Goal: Information Seeking & Learning: Learn about a topic

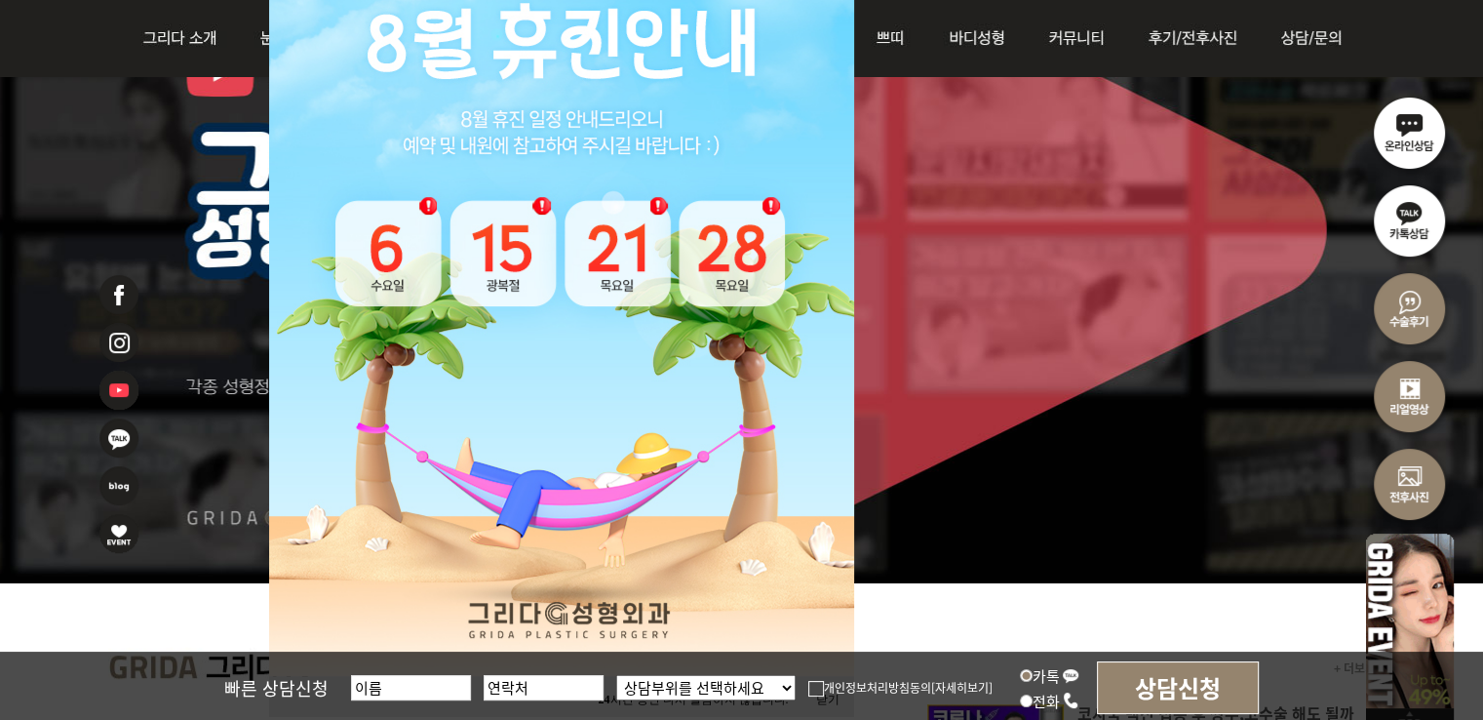
scroll to position [488, 0]
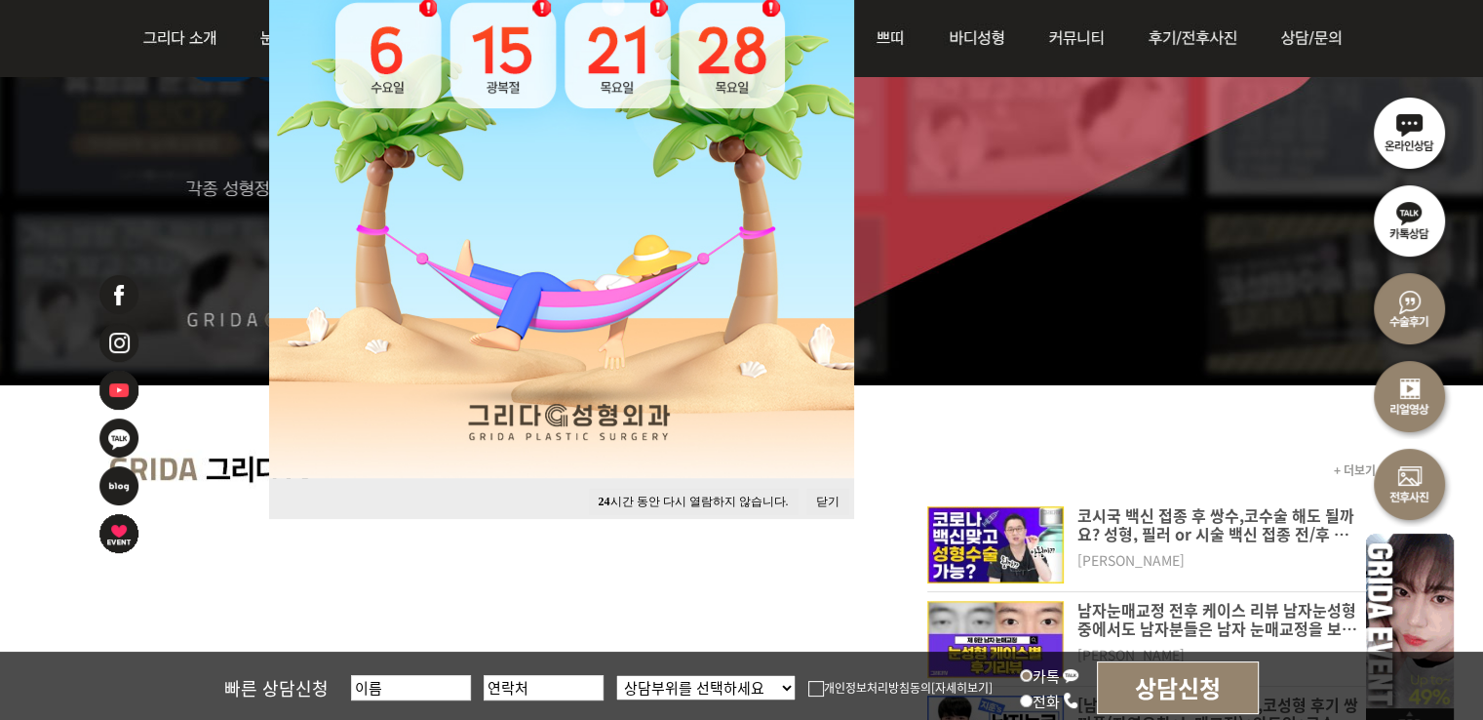
click at [825, 504] on button "닫기" at bounding box center [827, 502] width 43 height 26
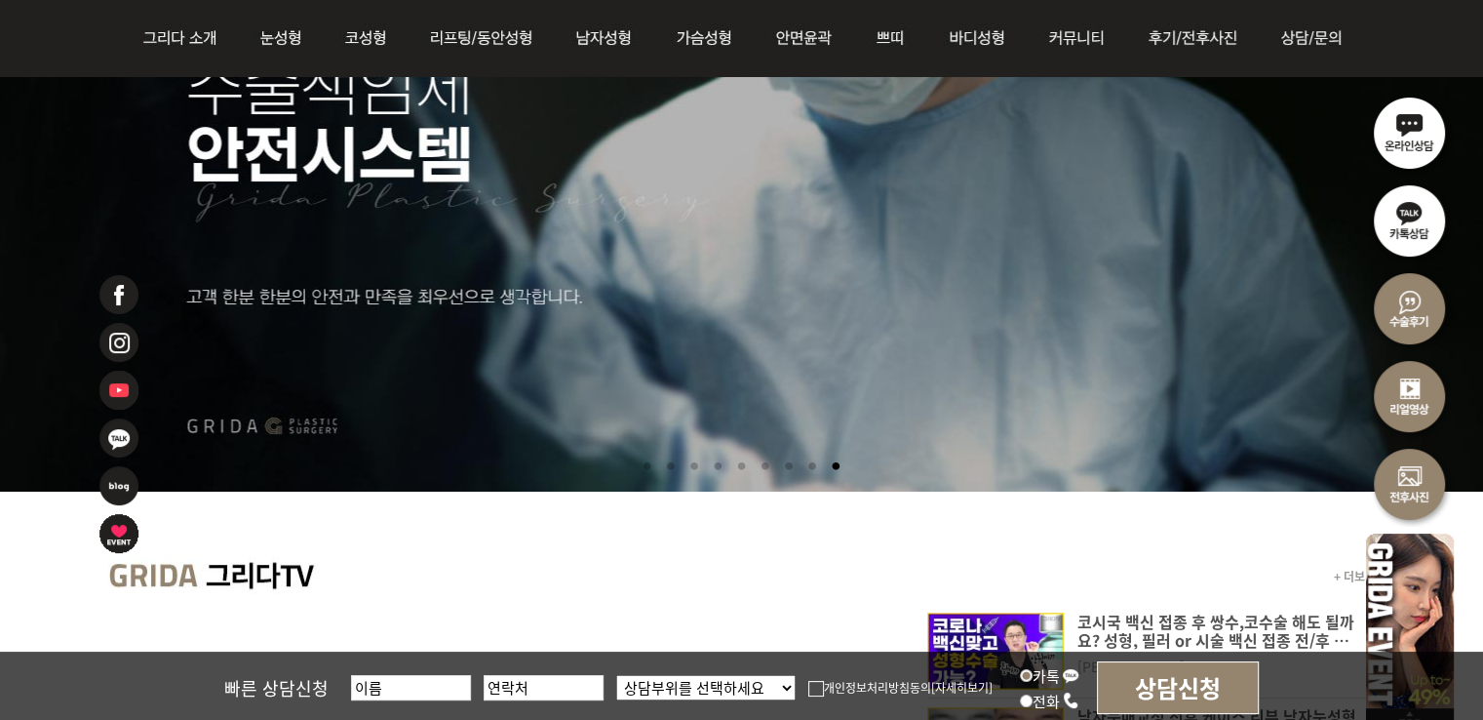
scroll to position [195, 0]
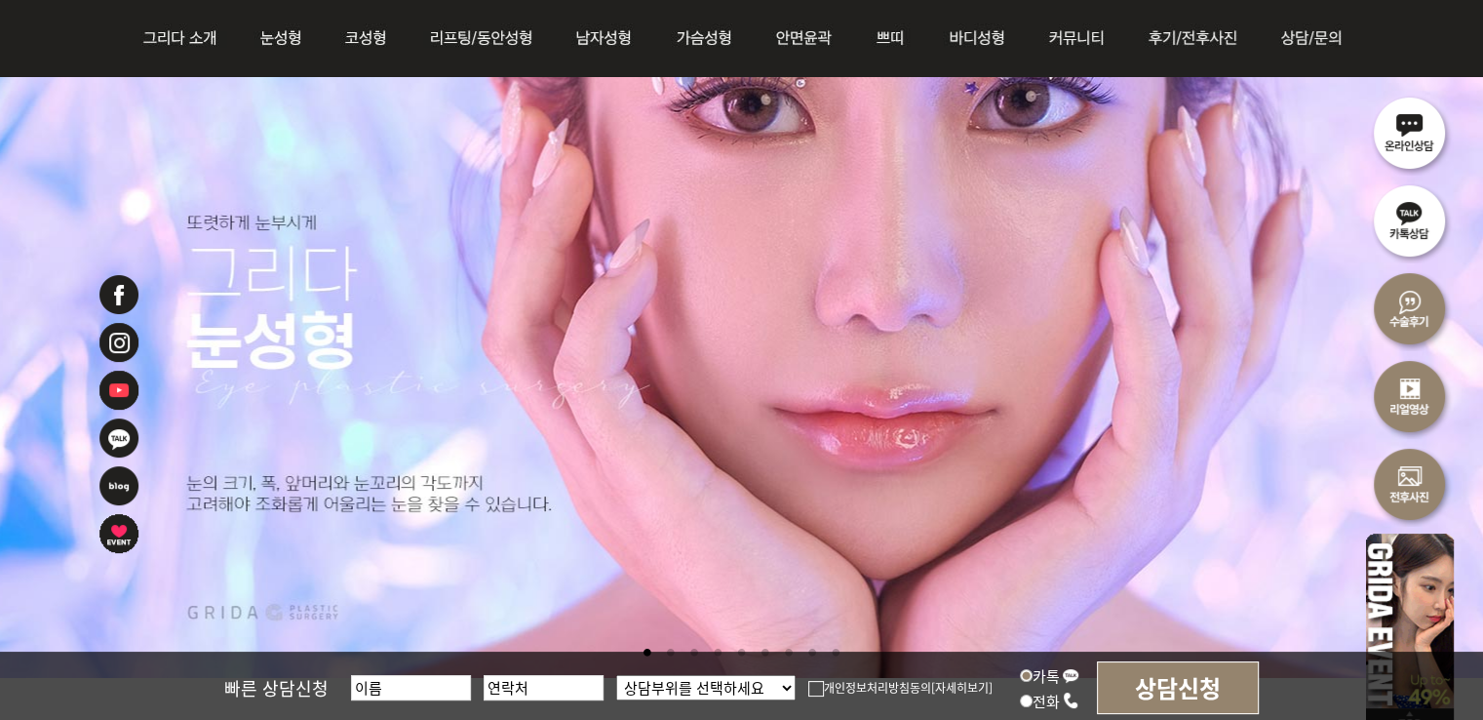
click at [1427, 327] on img at bounding box center [1410, 307] width 88 height 88
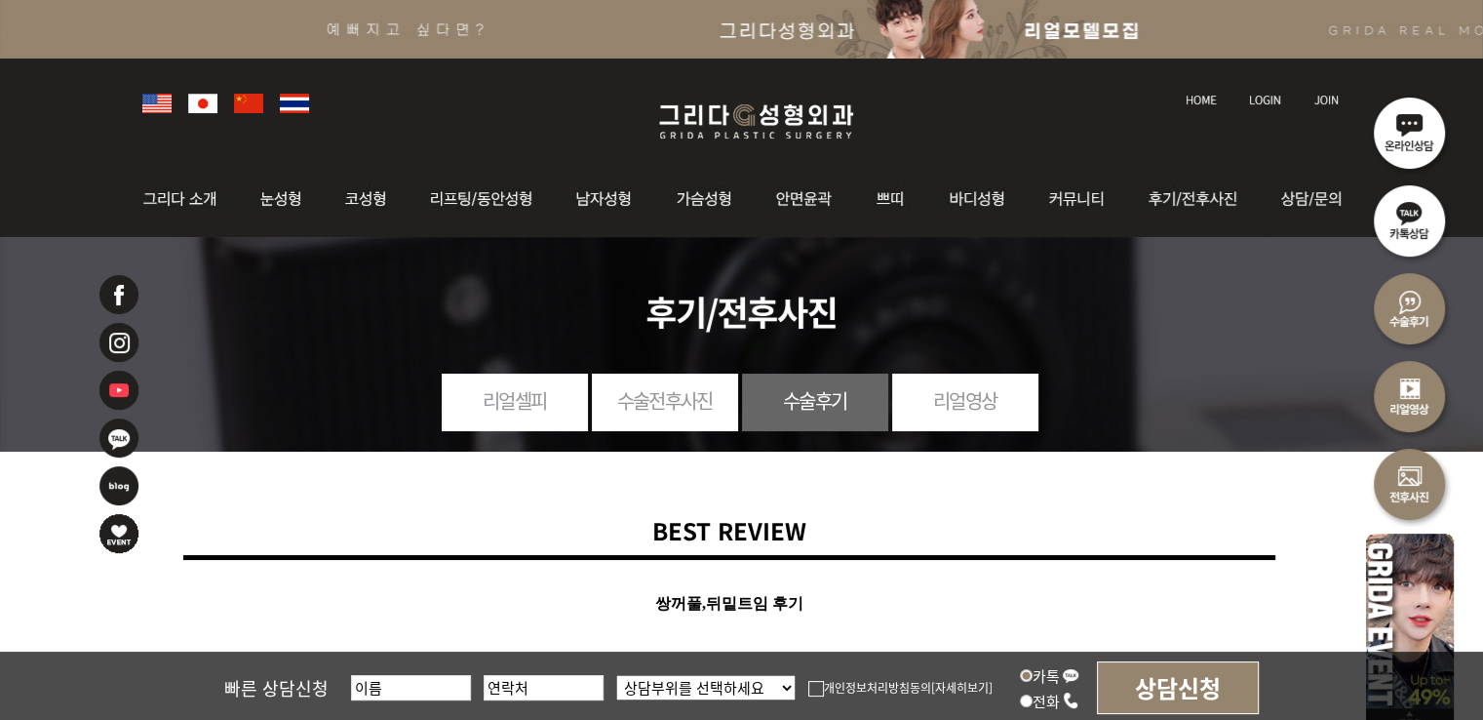
click at [664, 407] on link "수술전후사진" at bounding box center [665, 400] width 146 height 54
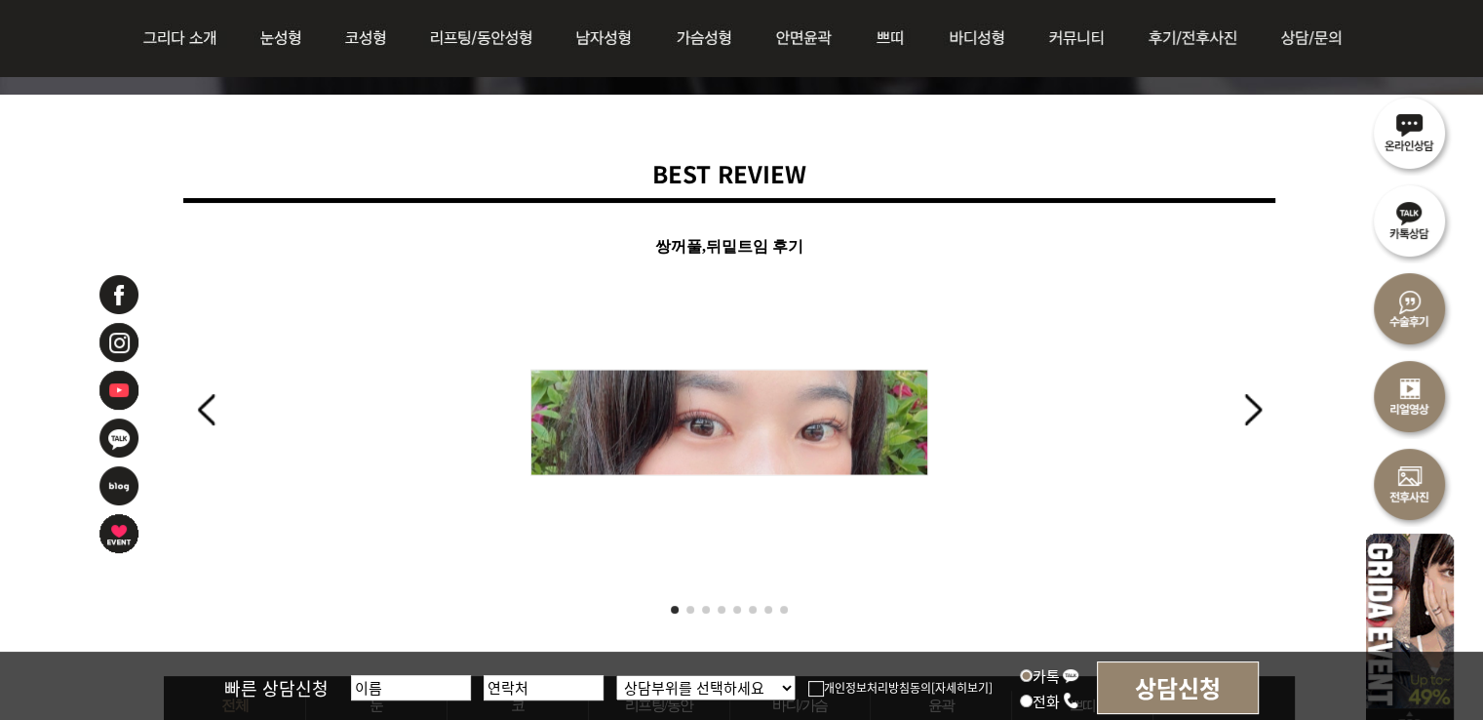
scroll to position [293, 0]
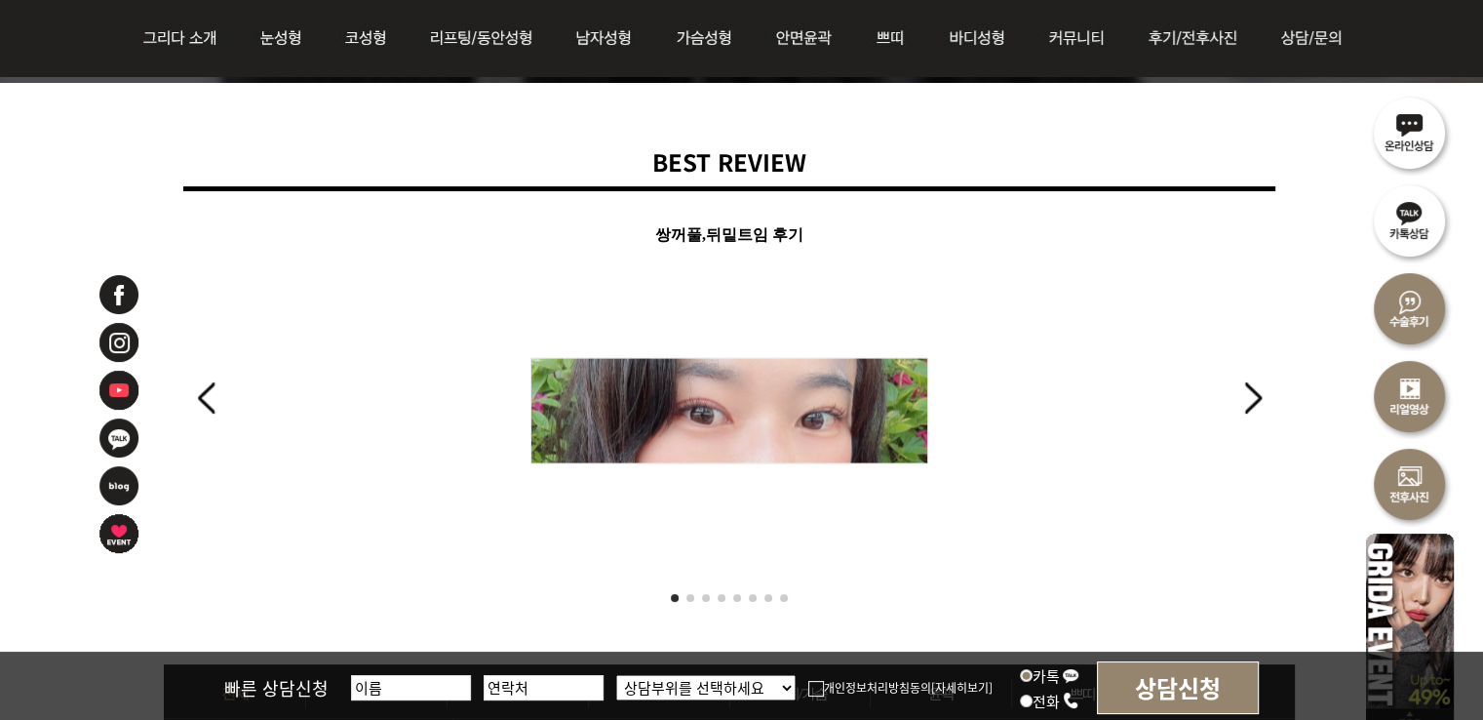
click at [1269, 405] on div "쌍꺼풀,뒤밑트임 후기" at bounding box center [729, 393] width 1092 height 346
click at [1255, 399] on div "Next slide" at bounding box center [1252, 397] width 26 height 43
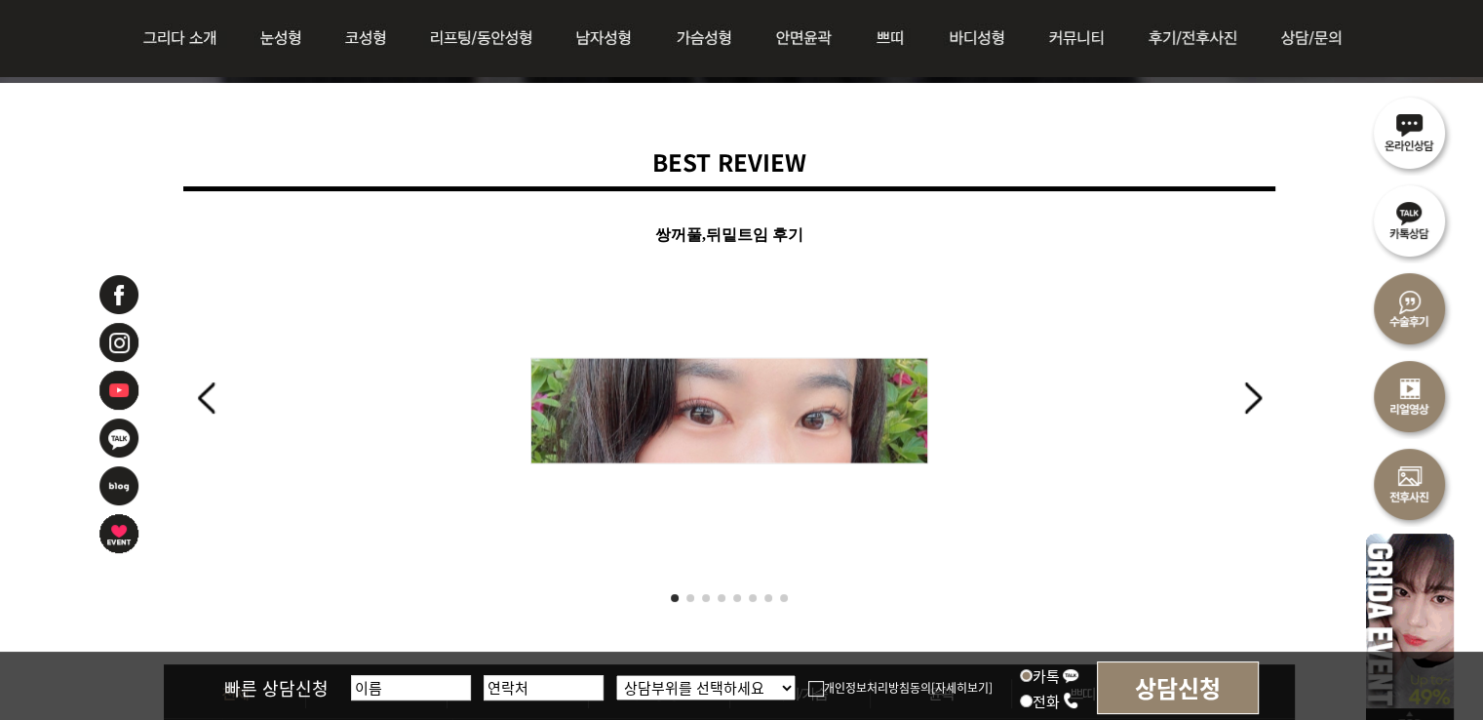
click at [1255, 399] on div "Next slide" at bounding box center [1252, 397] width 26 height 43
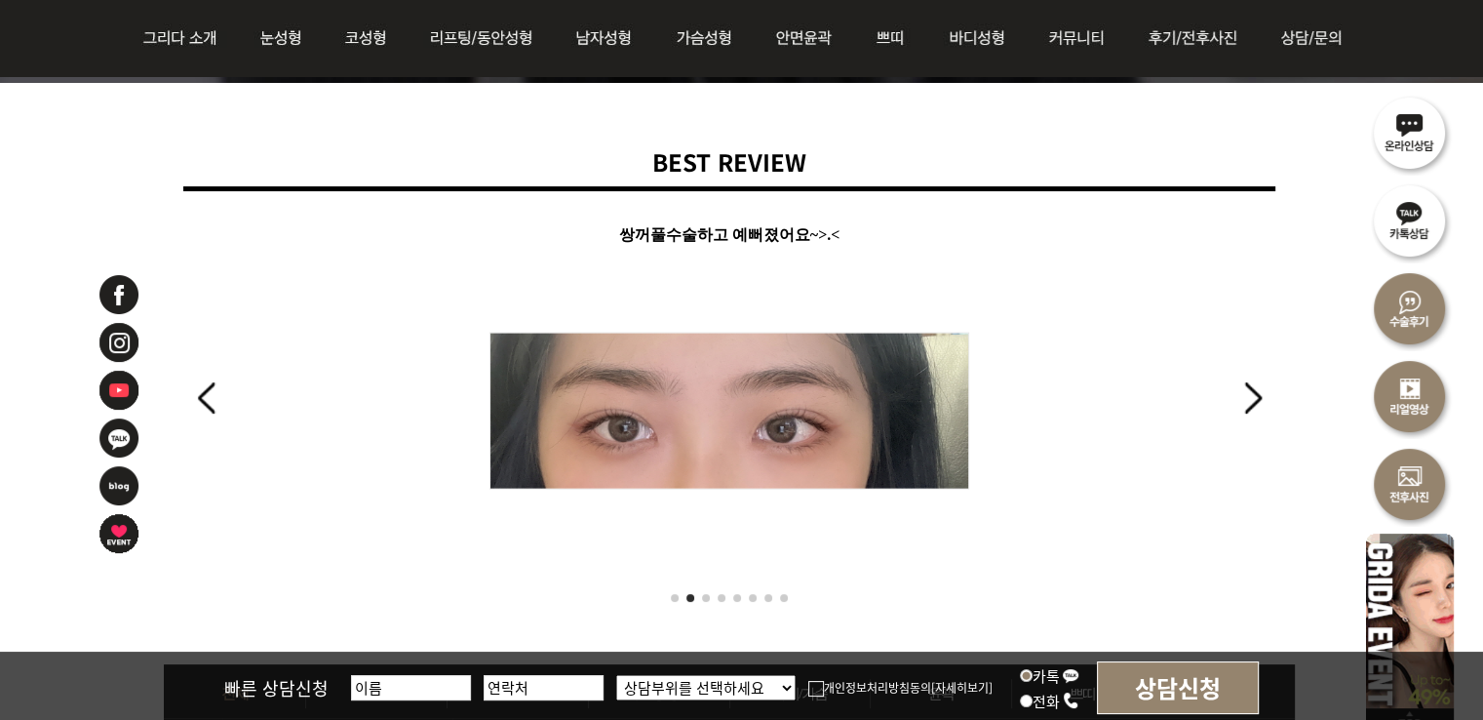
click at [1255, 399] on div "Next slide" at bounding box center [1252, 397] width 26 height 43
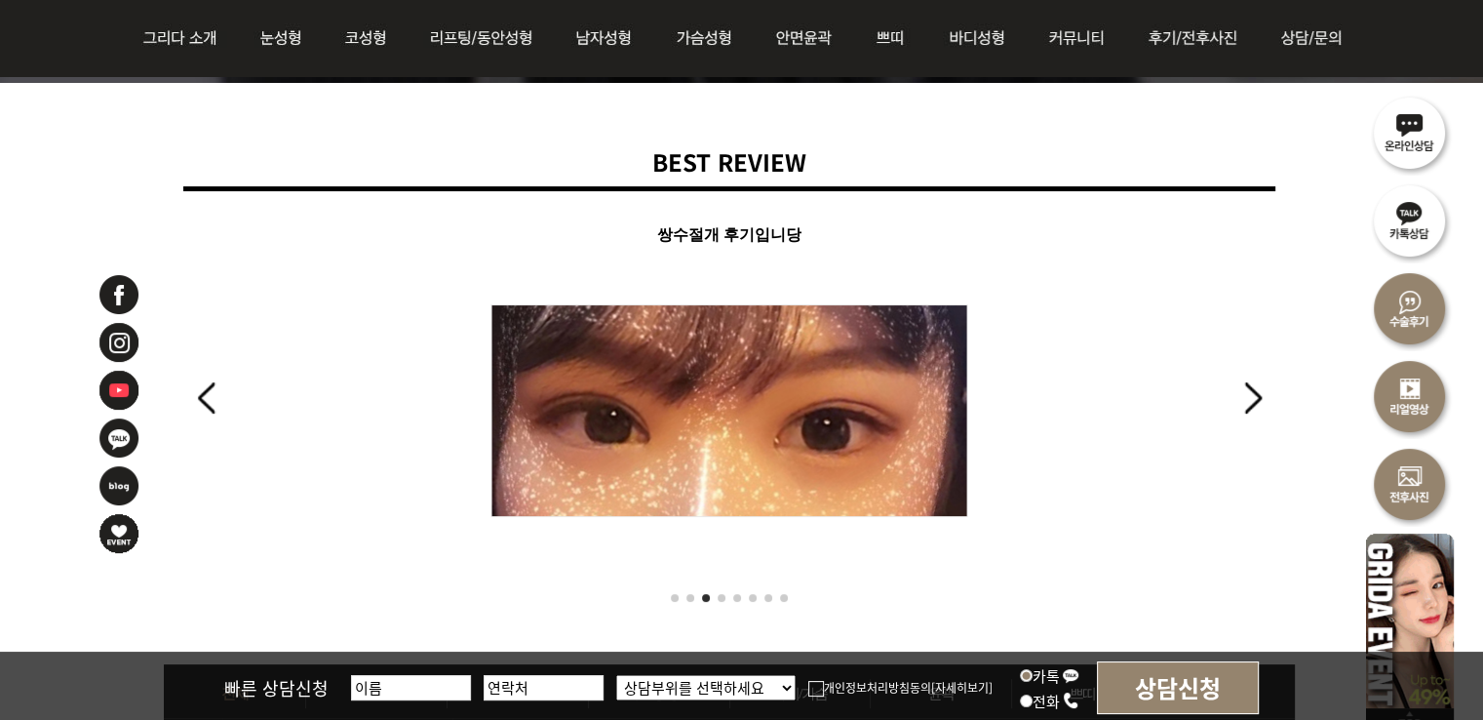
click at [1255, 399] on div "Next slide" at bounding box center [1252, 397] width 26 height 43
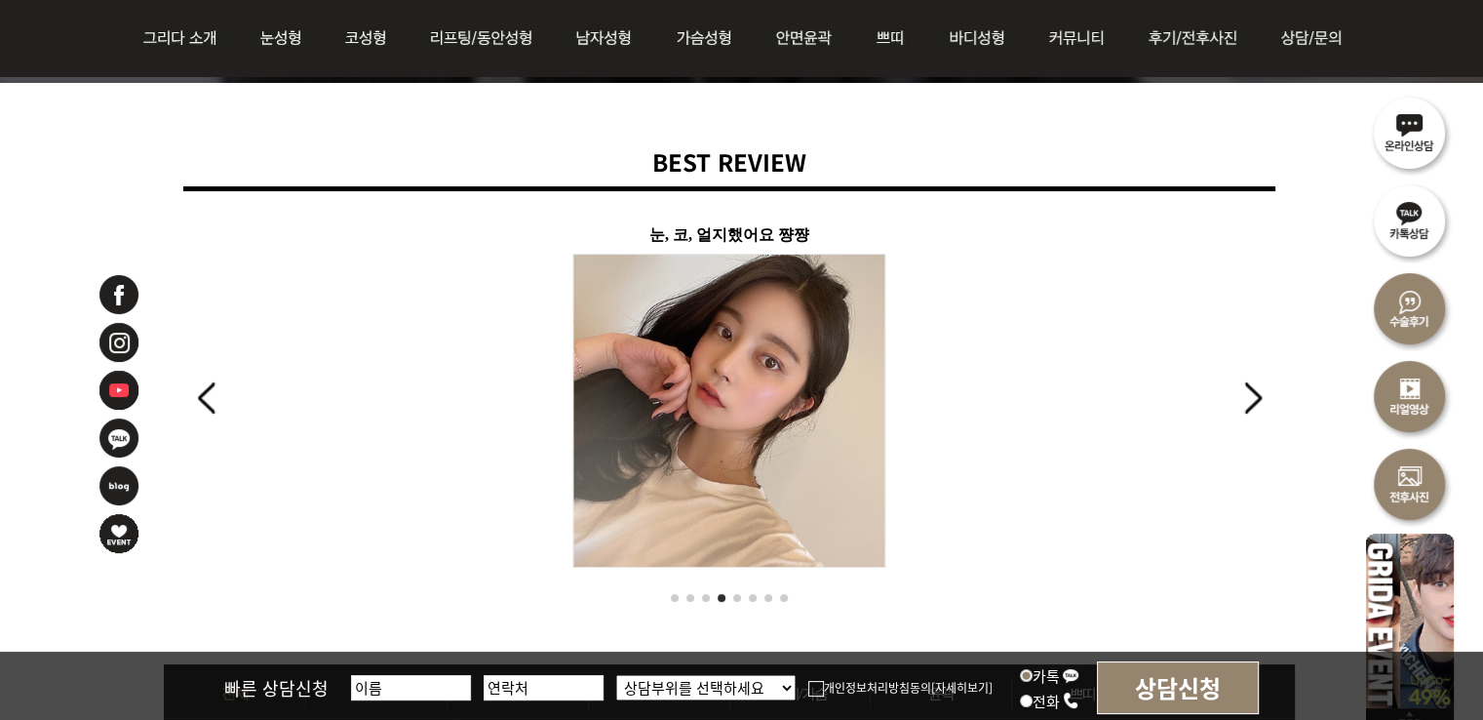
click at [1255, 399] on div "Next slide" at bounding box center [1252, 397] width 26 height 43
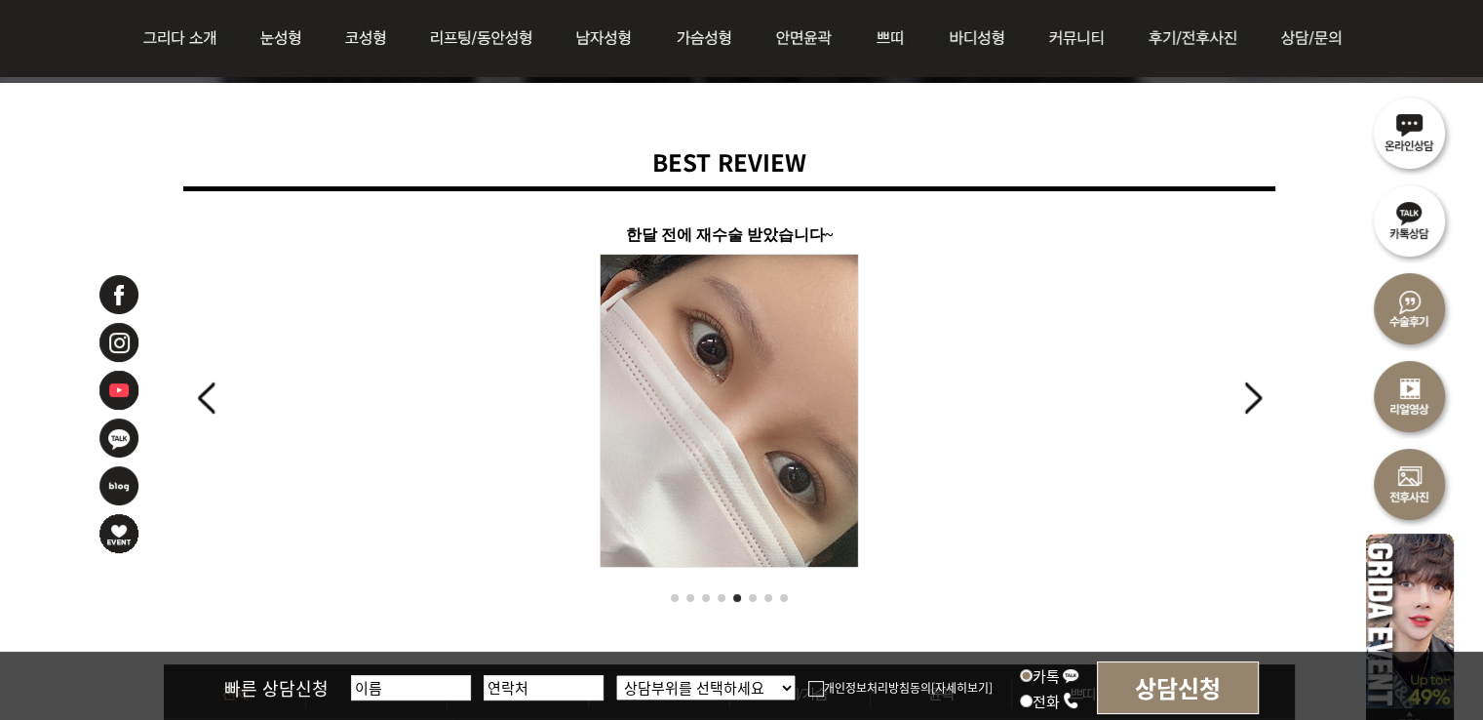
click at [1255, 399] on div "Next slide" at bounding box center [1252, 397] width 26 height 43
click at [1251, 401] on div "Next slide" at bounding box center [1252, 397] width 26 height 43
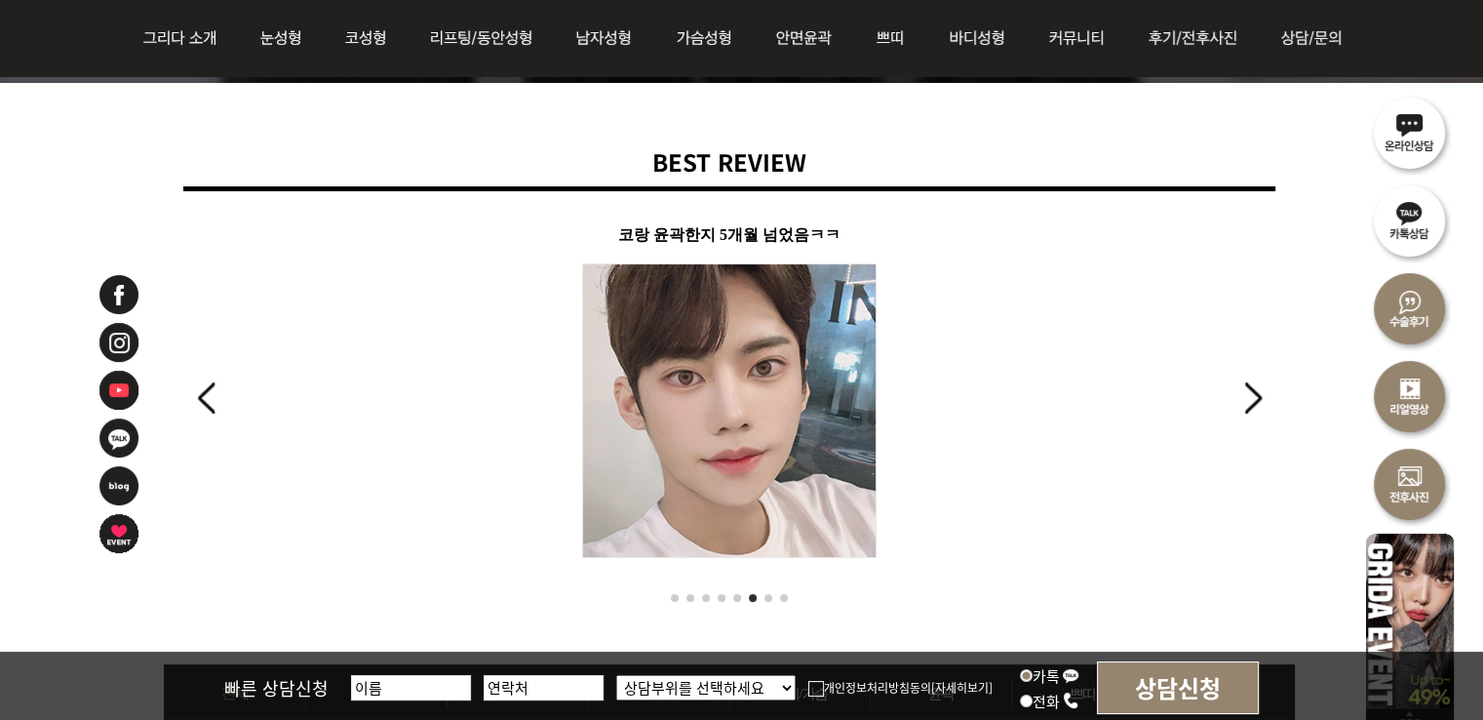
click at [1251, 401] on div "Next slide" at bounding box center [1252, 397] width 26 height 43
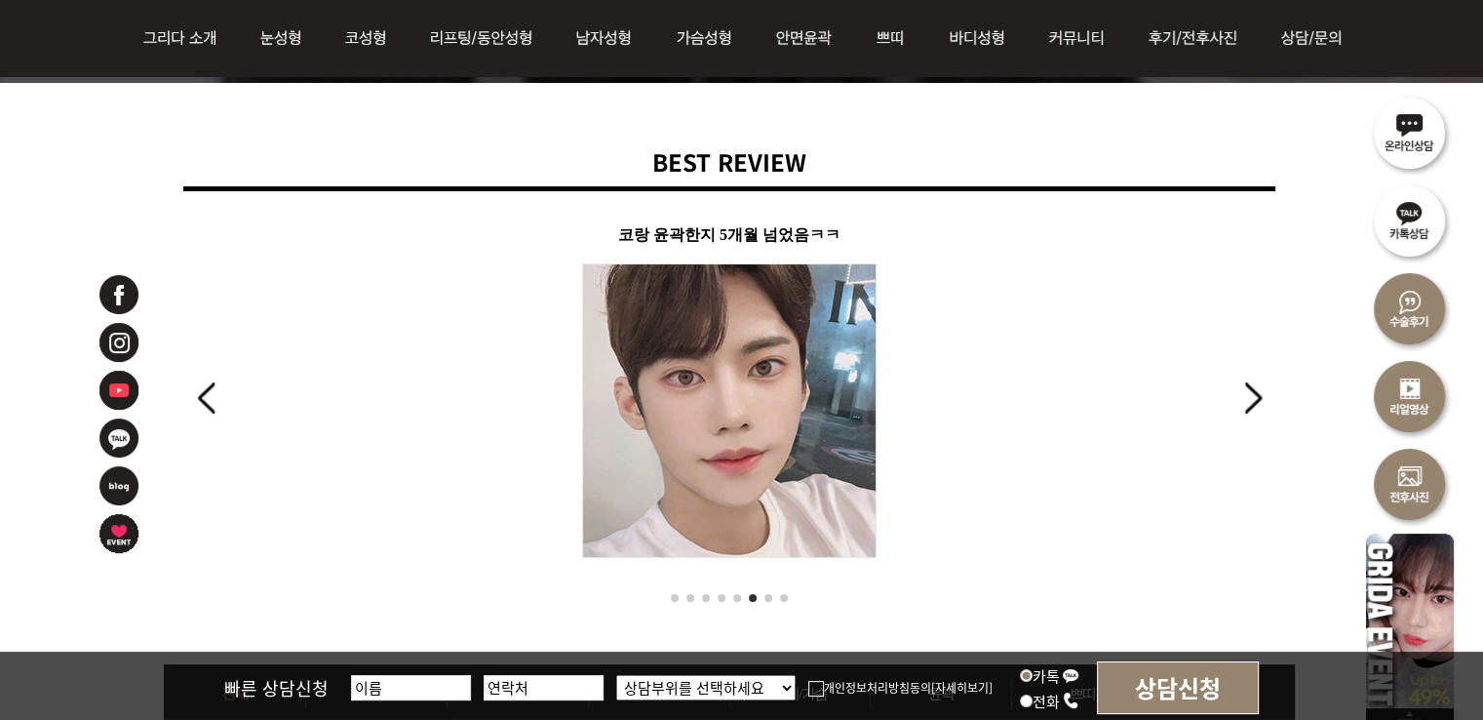
click at [1251, 400] on div "Next slide" at bounding box center [1252, 397] width 26 height 43
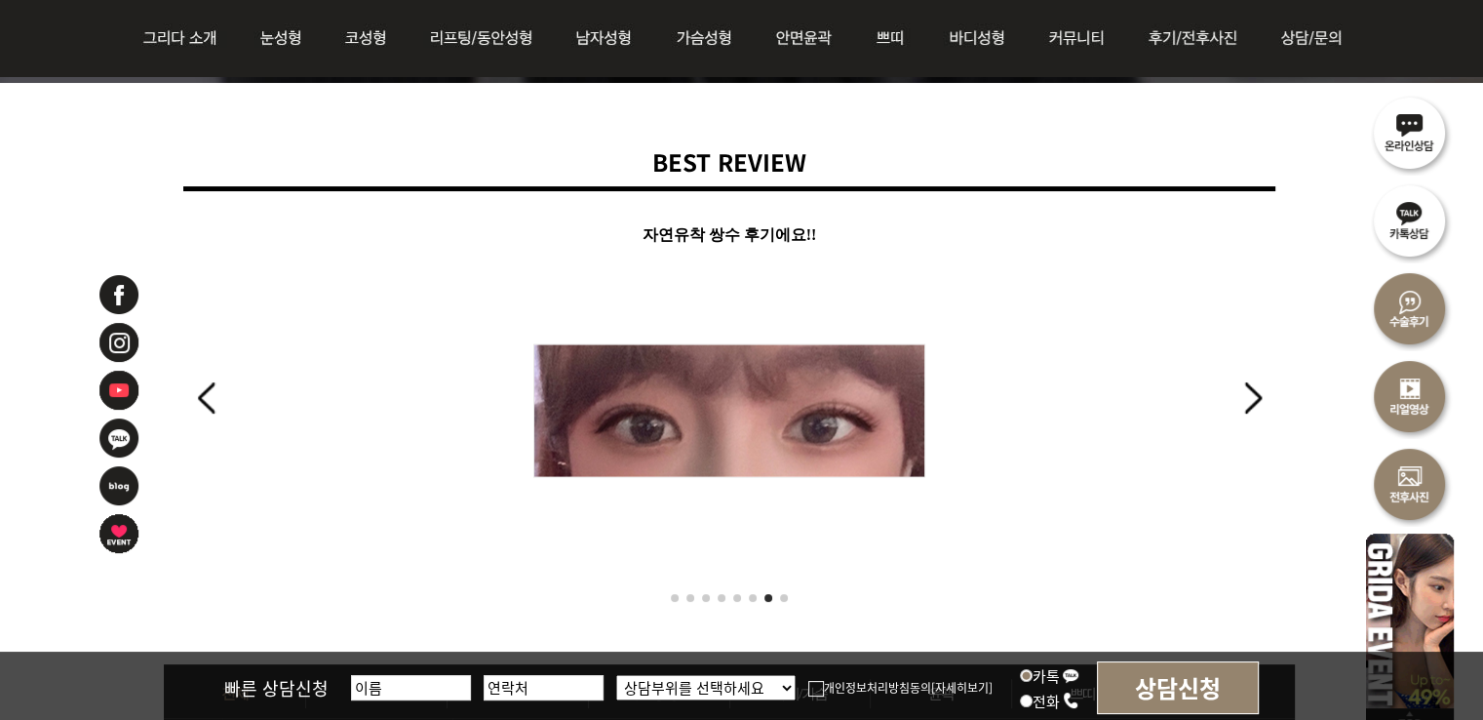
click at [1251, 400] on div "Next slide" at bounding box center [1252, 397] width 26 height 43
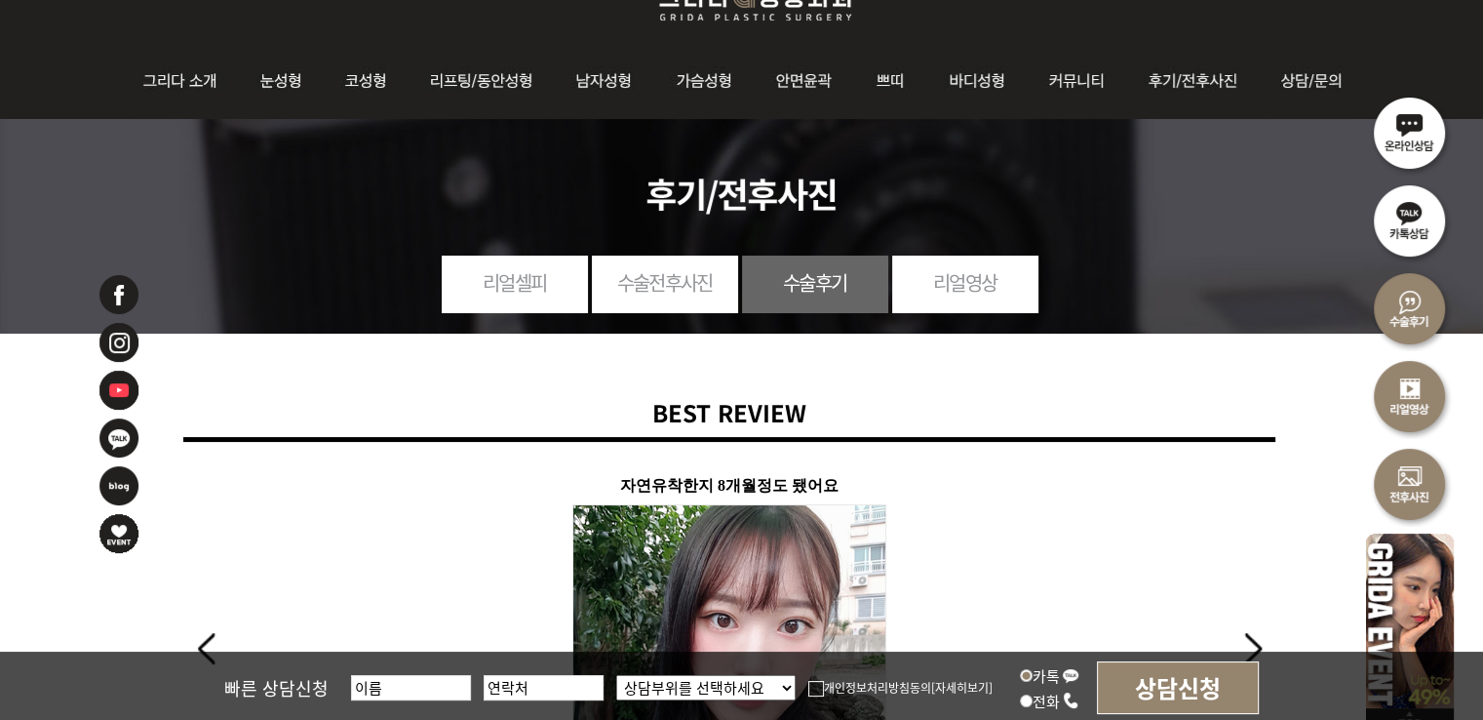
scroll to position [98, 0]
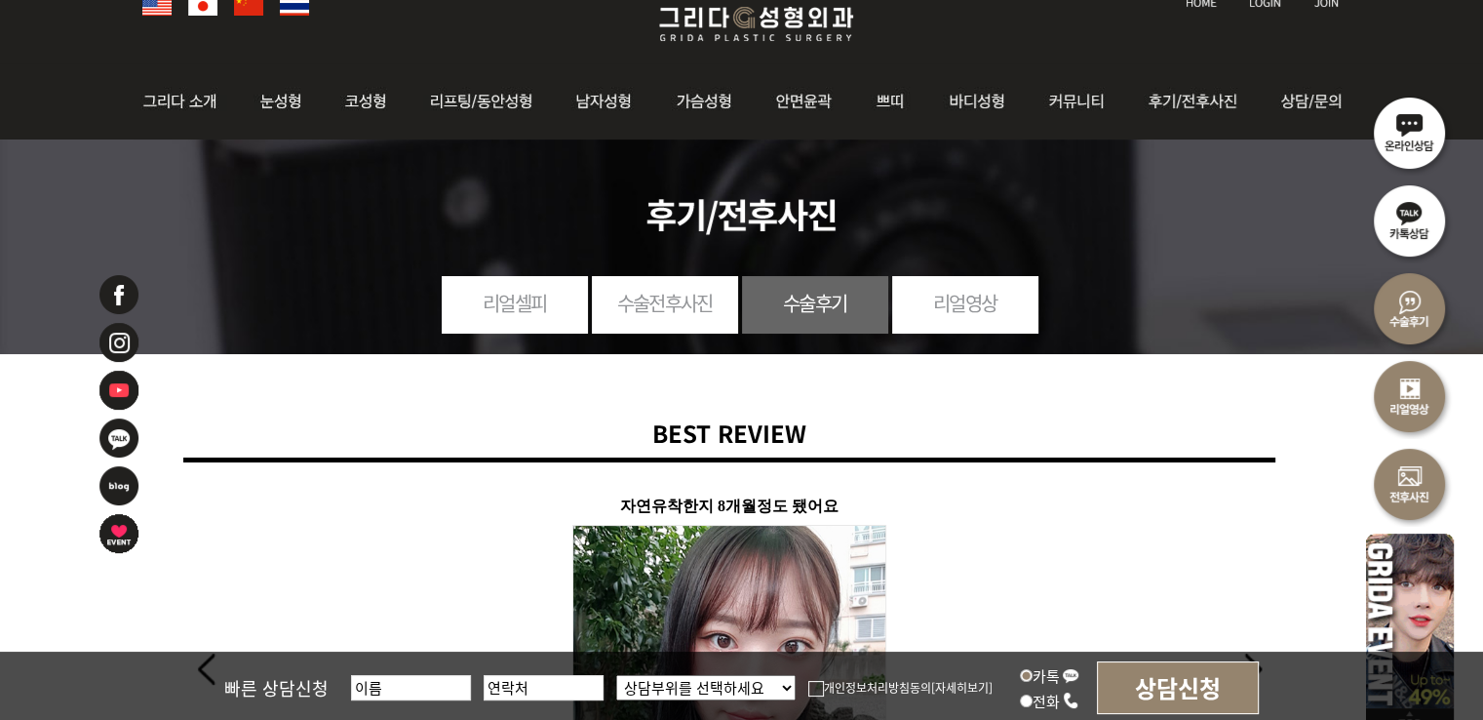
click at [469, 294] on link "리얼셀피" at bounding box center [515, 303] width 146 height 54
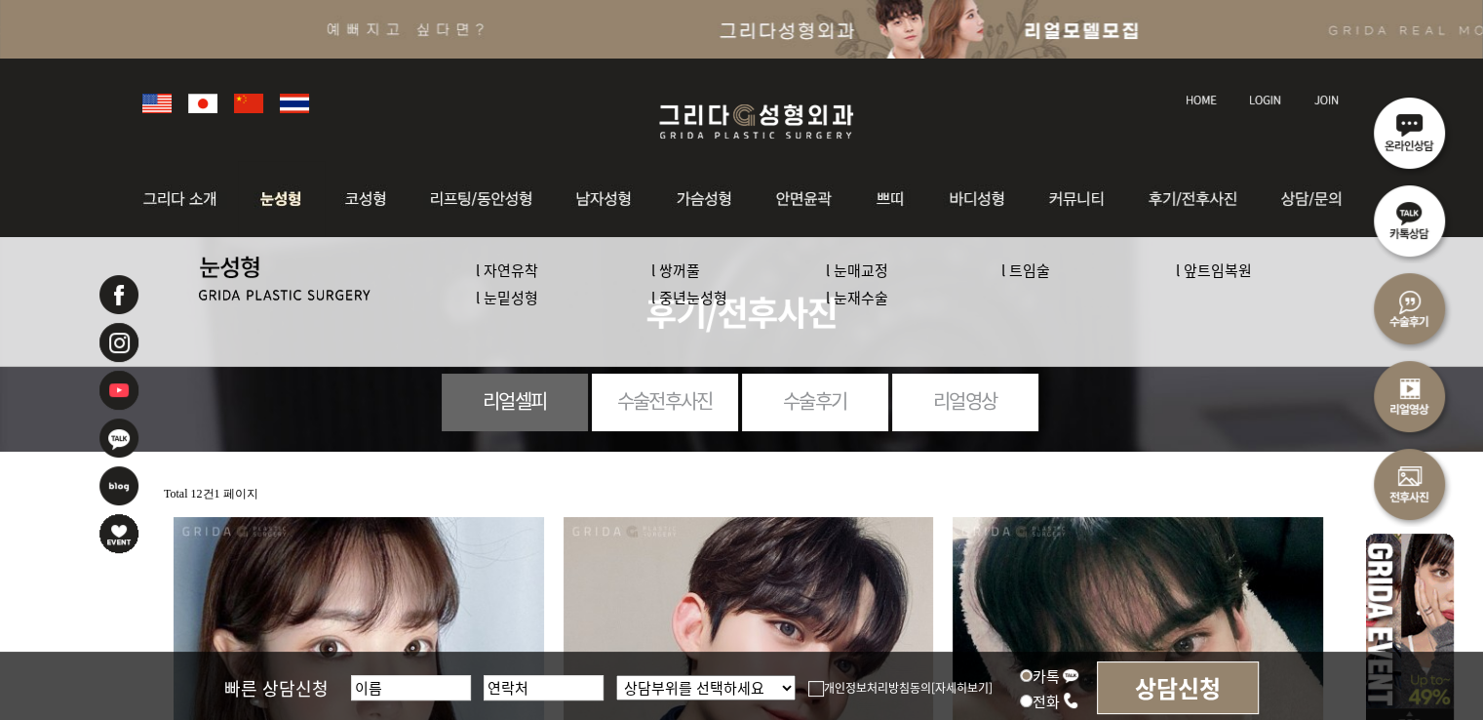
click at [694, 294] on link "l 중년눈성형" at bounding box center [689, 297] width 76 height 20
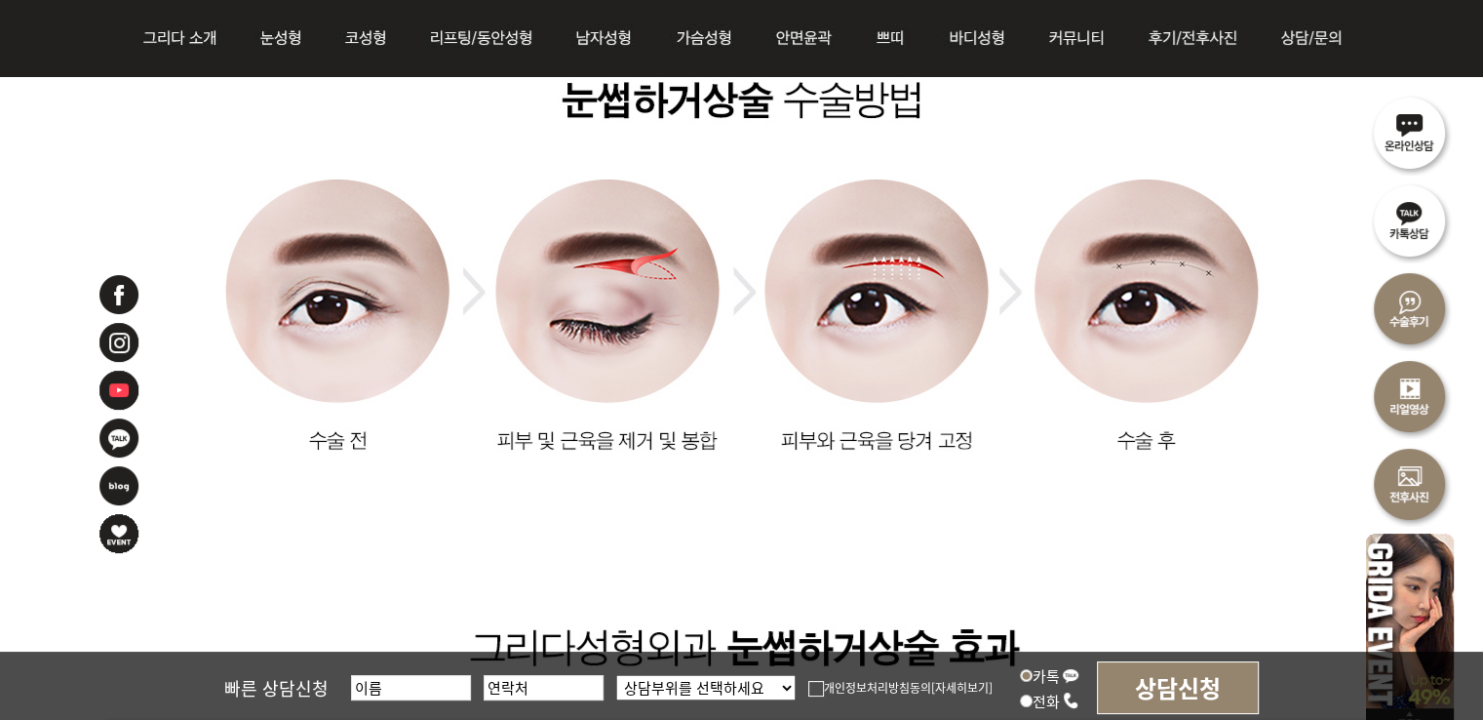
scroll to position [1755, 0]
